Goal: Task Accomplishment & Management: Manage account settings

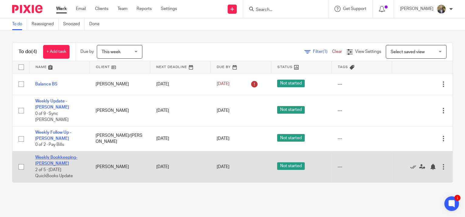
click at [64, 155] on link "Weekly Bookkeeping- [PERSON_NAME]" at bounding box center [56, 160] width 42 height 10
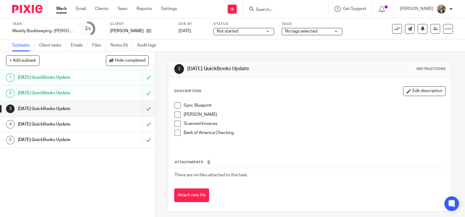
click at [174, 104] on span at bounding box center [177, 105] width 6 height 6
click at [60, 8] on link "Work" at bounding box center [61, 9] width 11 height 6
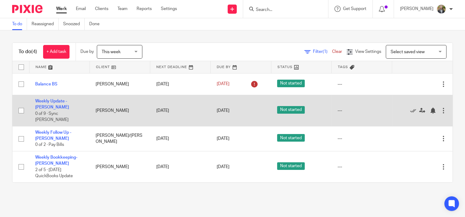
click at [440, 107] on div at bounding box center [443, 110] width 6 height 6
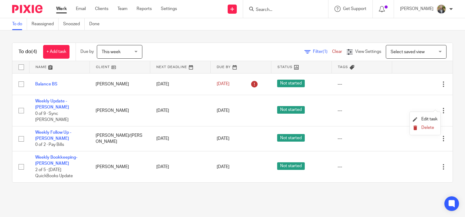
click at [421, 125] on button "Delete" at bounding box center [425, 127] width 25 height 5
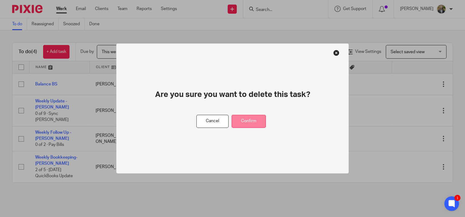
click at [245, 123] on button "Confirm" at bounding box center [249, 121] width 34 height 13
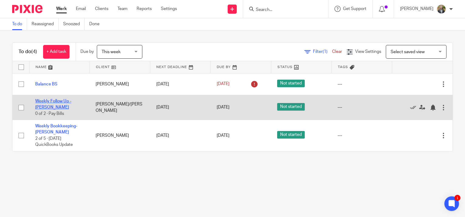
click at [65, 99] on link "Weekly Follow Up - [PERSON_NAME]" at bounding box center [53, 104] width 36 height 10
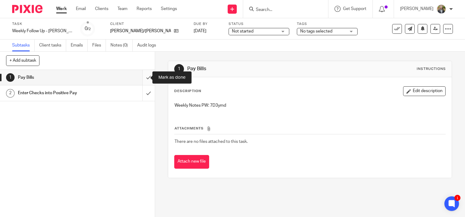
click at [145, 77] on input "submit" at bounding box center [77, 77] width 155 height 15
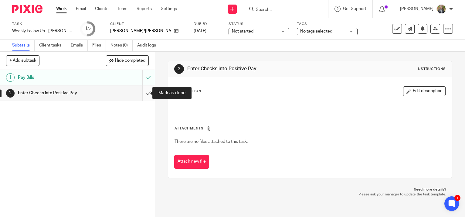
click at [144, 91] on input "submit" at bounding box center [77, 92] width 155 height 15
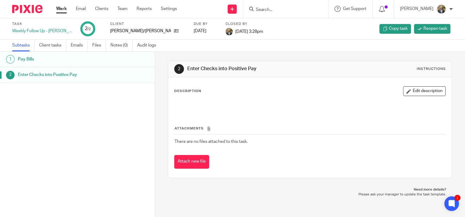
click at [61, 10] on link "Work" at bounding box center [61, 9] width 11 height 6
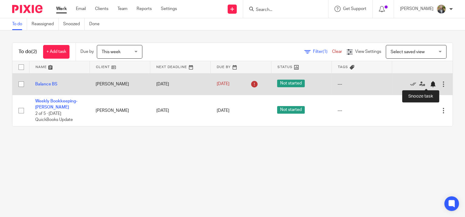
click at [430, 82] on div at bounding box center [433, 84] width 6 height 6
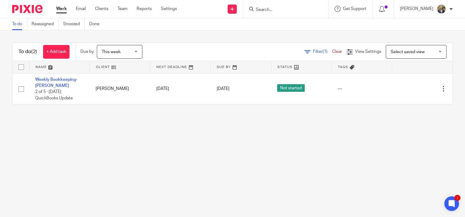
click at [388, 156] on main "To do Reassigned Snoozed Done To do (2) + Add task Due by This week This week […" at bounding box center [232, 108] width 465 height 217
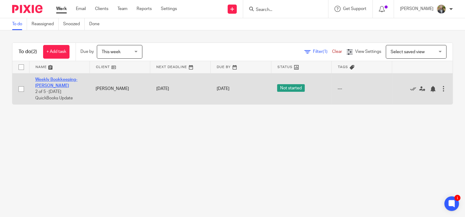
click at [50, 78] on link "Weekly Bookkeeping- [PERSON_NAME]" at bounding box center [56, 82] width 42 height 10
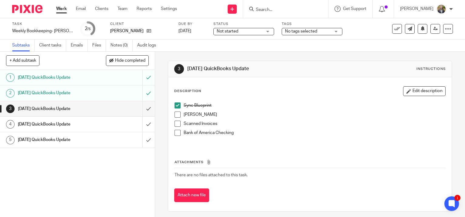
click at [175, 115] on span at bounding box center [177, 114] width 6 height 6
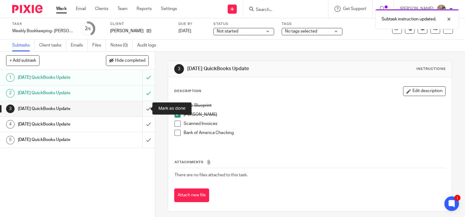
click at [140, 108] on input "submit" at bounding box center [77, 108] width 155 height 15
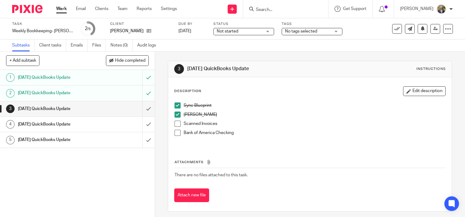
click at [61, 9] on link "Work" at bounding box center [61, 9] width 11 height 6
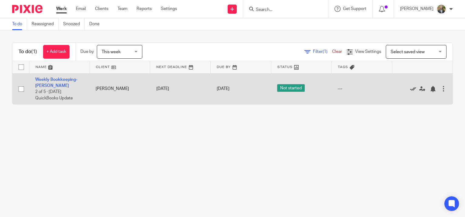
click at [410, 87] on icon at bounding box center [413, 89] width 6 height 6
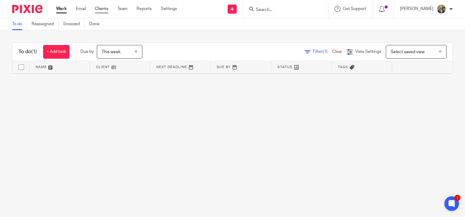
click at [101, 7] on link "Clients" at bounding box center [101, 9] width 13 height 6
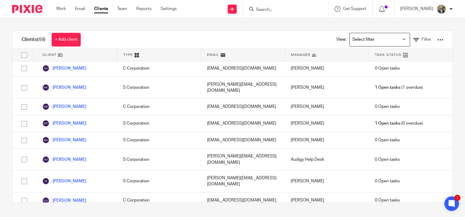
scroll to position [827, 0]
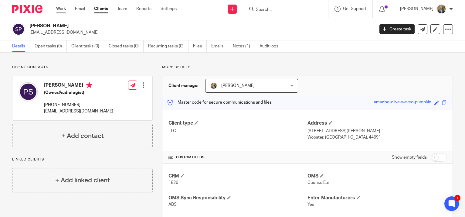
click at [62, 7] on link "Work" at bounding box center [61, 9] width 10 height 6
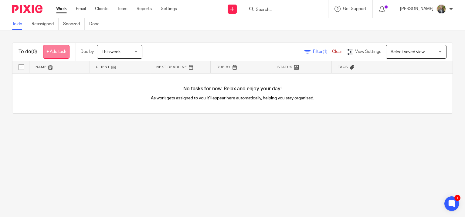
click at [63, 48] on link "+ Add task" at bounding box center [56, 52] width 26 height 14
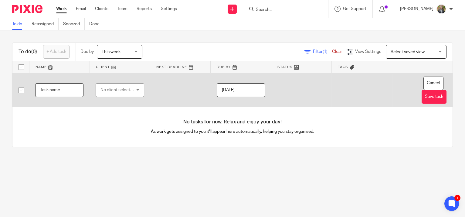
click at [52, 92] on input "text" at bounding box center [59, 90] width 48 height 14
type input "Weekly Update - [PERSON_NAME]"
click at [123, 84] on div "No client selected" at bounding box center [117, 89] width 35 height 13
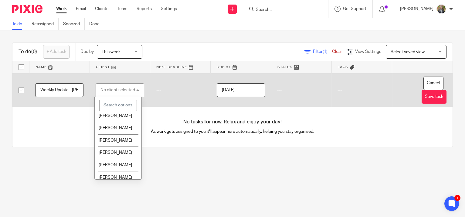
scroll to position [800, 0]
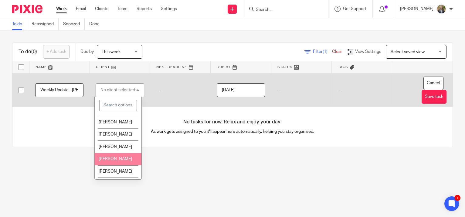
click at [116, 157] on span "[PERSON_NAME]" at bounding box center [115, 159] width 33 height 4
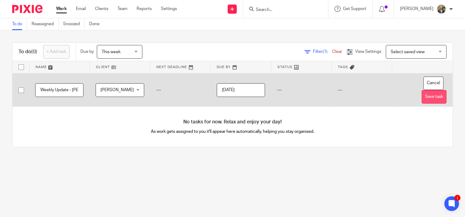
click at [421, 94] on button "Save task" at bounding box center [433, 97] width 25 height 14
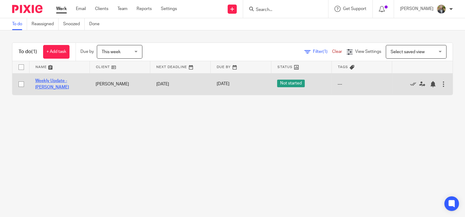
click at [69, 81] on link "Weekly Update - Strnad" at bounding box center [52, 84] width 34 height 10
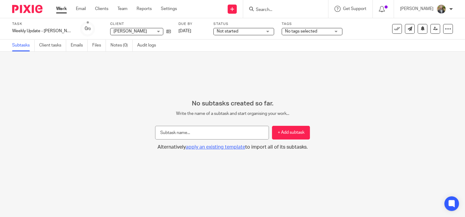
click at [211, 147] on span "apply an existing template" at bounding box center [215, 146] width 59 height 5
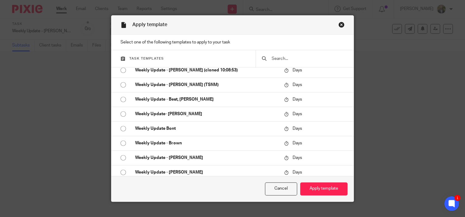
scroll to position [1241, 0]
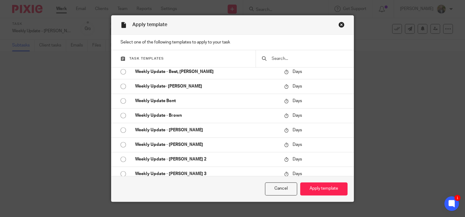
click at [341, 21] on div "Apply template" at bounding box center [232, 24] width 242 height 19
click at [340, 24] on div "Close this dialog window" at bounding box center [341, 25] width 6 height 6
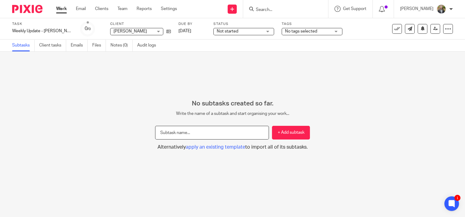
click at [181, 130] on input "text" at bounding box center [212, 133] width 114 height 14
type input "Sync CounselEar"
click at [291, 128] on button "+ Add subtask" at bounding box center [291, 133] width 38 height 14
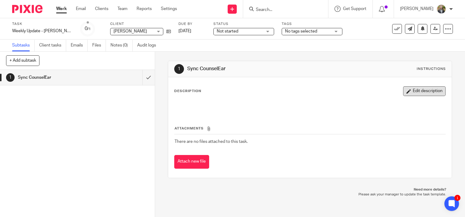
click at [418, 94] on button "Edit description" at bounding box center [424, 91] width 42 height 10
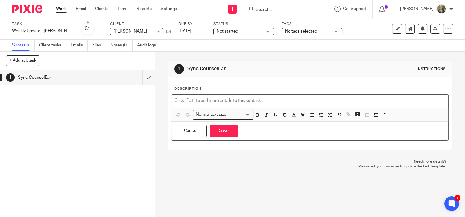
click at [222, 100] on p at bounding box center [309, 100] width 271 height 6
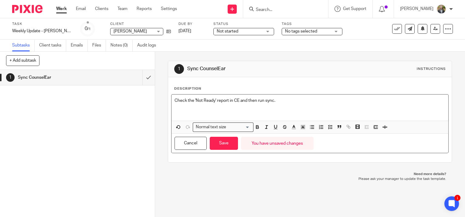
click at [172, 100] on div "Check the 'Not Ready' report in CE and then run sync." at bounding box center [309, 107] width 277 height 26
click at [330, 126] on icon "button" at bounding box center [329, 126] width 5 height 5
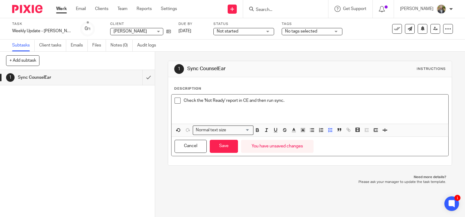
click at [290, 101] on p "Check the 'Not Ready' report in CE and then run sync." at bounding box center [315, 100] width 262 height 6
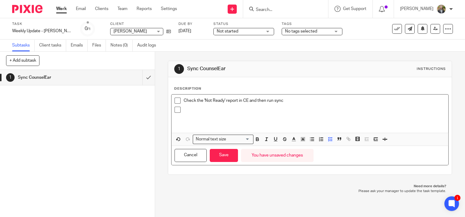
click at [184, 110] on p at bounding box center [315, 110] width 262 height 6
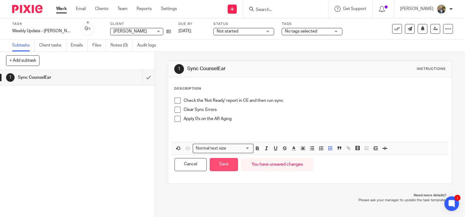
click at [224, 166] on button "Save" at bounding box center [224, 164] width 28 height 13
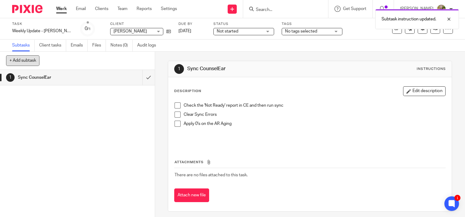
click at [15, 62] on button "+ Add subtask" at bounding box center [22, 60] width 33 height 10
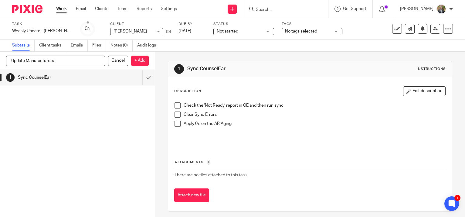
type input "Update Manufacturers"
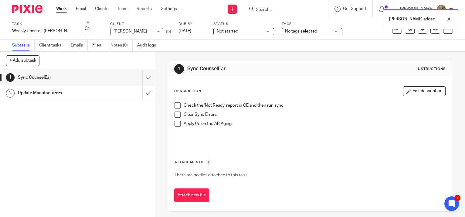
click at [97, 94] on div "Update Manufacturers" at bounding box center [77, 92] width 118 height 9
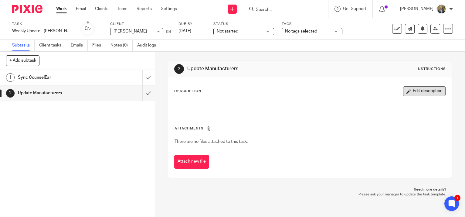
click at [413, 94] on button "Edit description" at bounding box center [424, 91] width 42 height 10
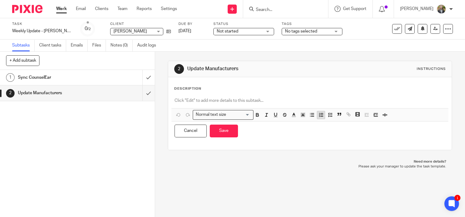
click at [318, 117] on icon "button" at bounding box center [320, 114] width 5 height 5
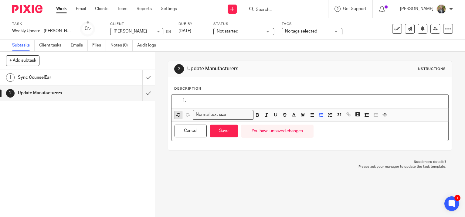
click at [177, 116] on icon "button" at bounding box center [178, 114] width 3 height 3
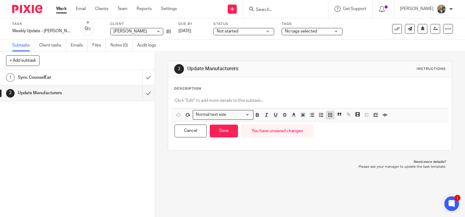
click at [330, 115] on icon "button" at bounding box center [329, 114] width 5 height 5
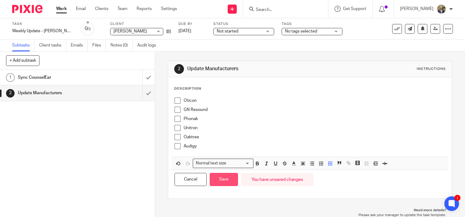
click at [222, 179] on button "Save" at bounding box center [224, 179] width 28 height 13
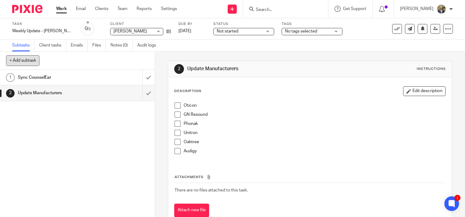
click at [27, 58] on button "+ Add subtask" at bounding box center [22, 60] width 33 height 10
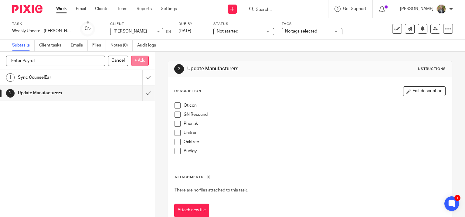
type input "Enter Payroll"
click at [137, 58] on p "+ Add" at bounding box center [140, 61] width 18 height 10
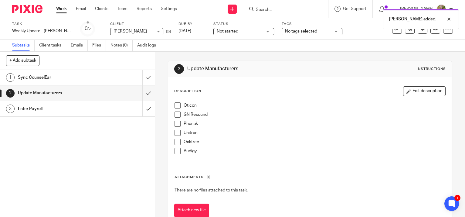
click at [92, 112] on h1 "Enter Payroll" at bounding box center [57, 108] width 79 height 9
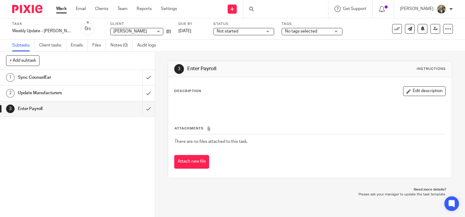
click at [403, 91] on button "Edit description" at bounding box center [424, 91] width 42 height 10
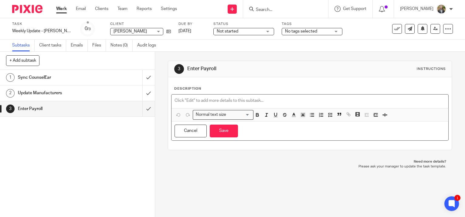
click at [209, 95] on div at bounding box center [309, 101] width 277 height 14
drag, startPoint x: 179, startPoint y: 99, endPoint x: 168, endPoint y: 100, distance: 11.5
click at [168, 100] on div "Description Pull the Payroll Journal and the Payroll Liabilities in ADP Normal …" at bounding box center [309, 113] width 283 height 73
click at [289, 101] on p "Run the Payroll Journal and the Payroll Liabilities in ADP" at bounding box center [309, 100] width 271 height 6
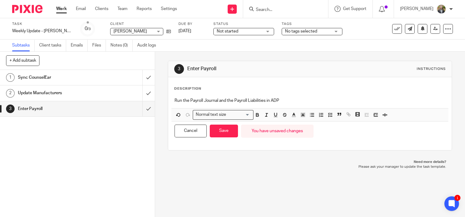
click at [71, 74] on h1 "Sync CounselEar" at bounding box center [57, 77] width 79 height 9
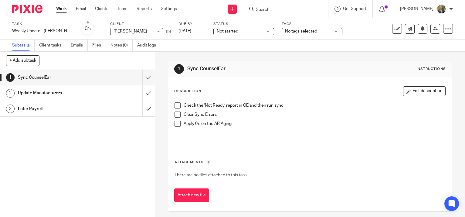
click at [177, 104] on span at bounding box center [177, 105] width 6 height 6
click at [177, 112] on span at bounding box center [177, 114] width 6 height 6
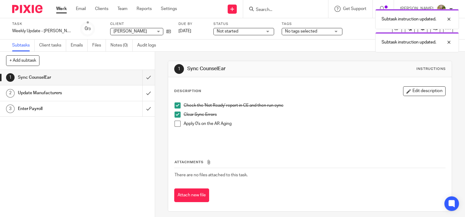
click at [177, 125] on span at bounding box center [177, 123] width 6 height 6
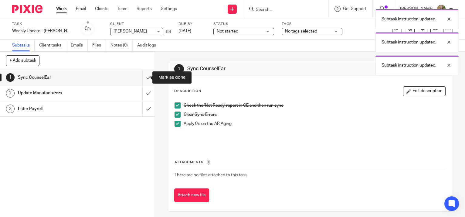
click at [143, 75] on input "submit" at bounding box center [77, 77] width 155 height 15
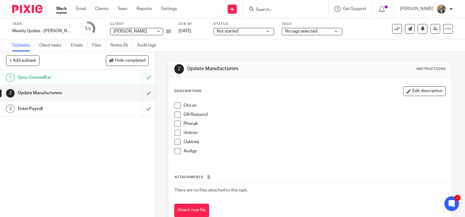
click at [175, 108] on span at bounding box center [177, 105] width 6 height 6
click at [174, 112] on span at bounding box center [177, 114] width 6 height 6
click at [176, 123] on span at bounding box center [177, 123] width 6 height 6
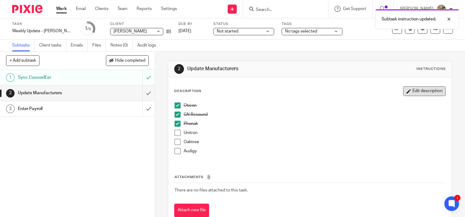
click at [415, 90] on button "Edit description" at bounding box center [424, 91] width 42 height 10
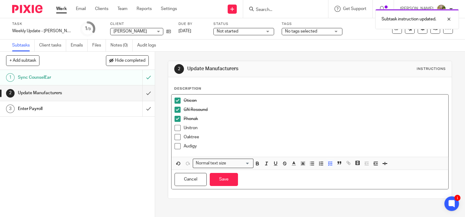
click at [199, 128] on p "Unitron" at bounding box center [315, 128] width 262 height 6
click at [184, 127] on p "Unitron" at bounding box center [315, 128] width 262 height 6
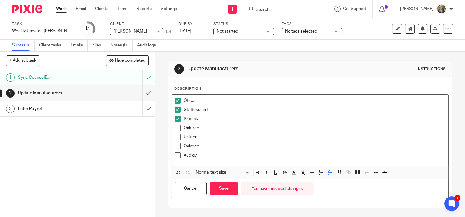
click at [204, 144] on p "Oaktree" at bounding box center [315, 146] width 262 height 6
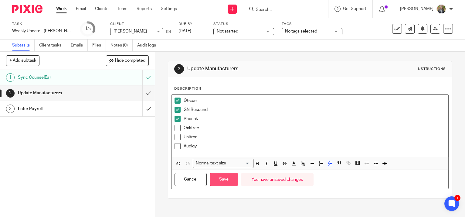
click at [225, 180] on button "Save" at bounding box center [224, 179] width 28 height 13
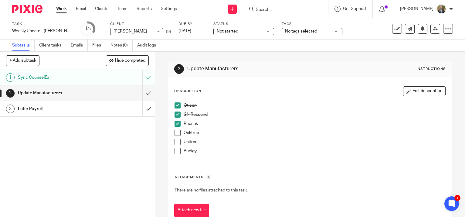
click at [176, 104] on span at bounding box center [177, 105] width 6 height 6
click at [175, 114] on span at bounding box center [177, 114] width 6 height 6
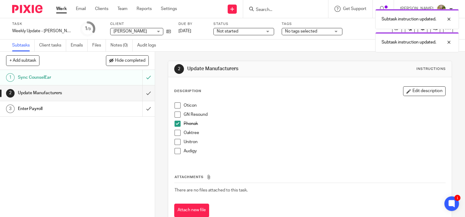
click at [176, 123] on span at bounding box center [177, 123] width 6 height 6
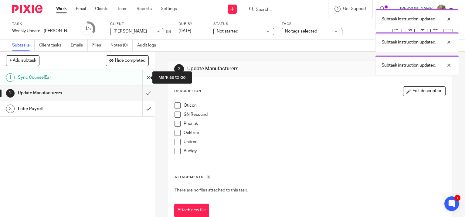
click at [140, 78] on input "submit" at bounding box center [77, 77] width 155 height 15
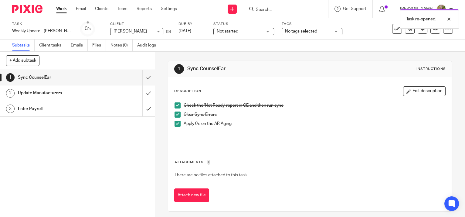
click at [175, 106] on span at bounding box center [177, 105] width 6 height 6
drag, startPoint x: 175, startPoint y: 112, endPoint x: 176, endPoint y: 120, distance: 8.5
click at [175, 112] on span at bounding box center [177, 114] width 6 height 6
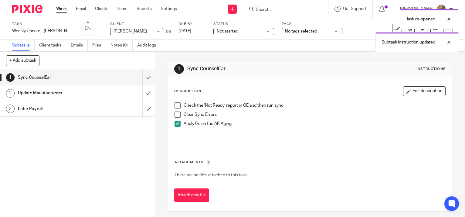
click at [176, 121] on span at bounding box center [177, 123] width 6 height 6
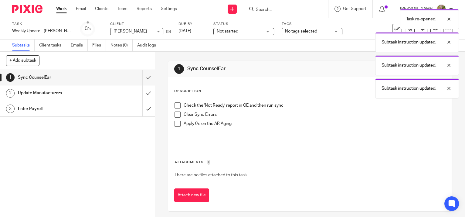
click at [114, 93] on div "Update Manufacturers" at bounding box center [77, 92] width 118 height 9
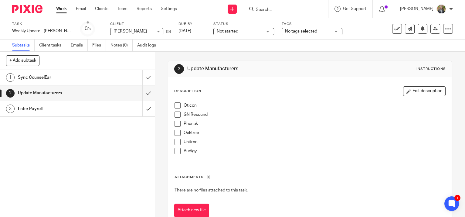
click at [47, 107] on h1 "Enter Payroll" at bounding box center [57, 108] width 79 height 9
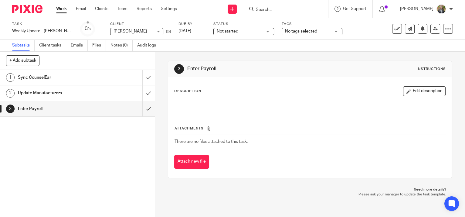
click at [30, 61] on button "+ Add subtask" at bounding box center [22, 60] width 33 height 10
type input "Update Checking"
click at [143, 61] on p "+ Add" at bounding box center [140, 61] width 18 height 10
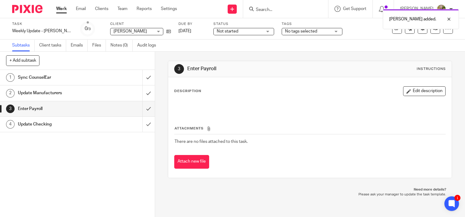
click at [100, 127] on div "Update Checking" at bounding box center [77, 124] width 118 height 9
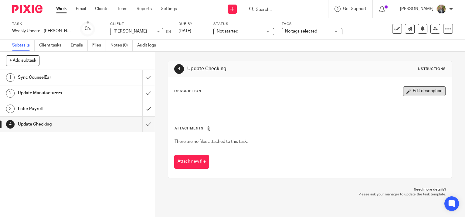
click at [421, 92] on button "Edit description" at bounding box center [424, 91] width 42 height 10
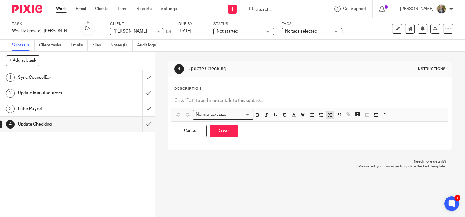
click at [328, 114] on icon "button" at bounding box center [329, 114] width 5 height 5
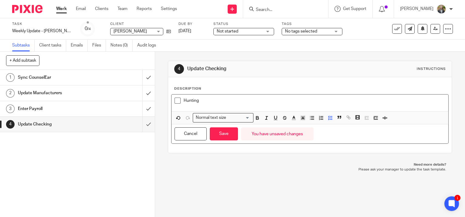
click at [204, 102] on p "Hunting" at bounding box center [315, 100] width 262 height 6
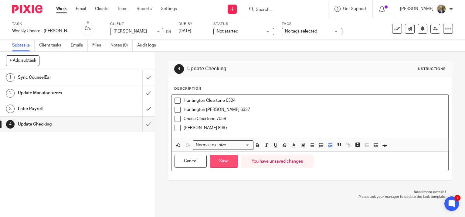
click at [221, 159] on button "Save" at bounding box center [224, 160] width 28 height 13
